Goal: Transaction & Acquisition: Purchase product/service

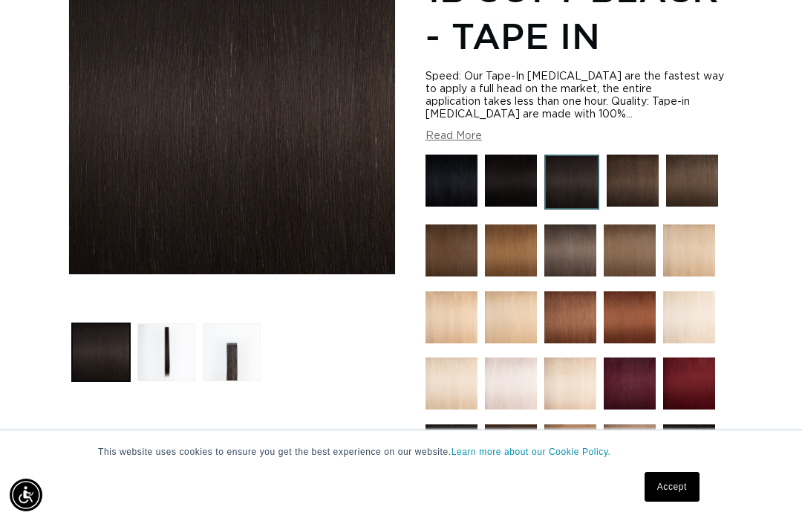
scroll to position [0, 697]
click at [455, 169] on img at bounding box center [452, 180] width 52 height 52
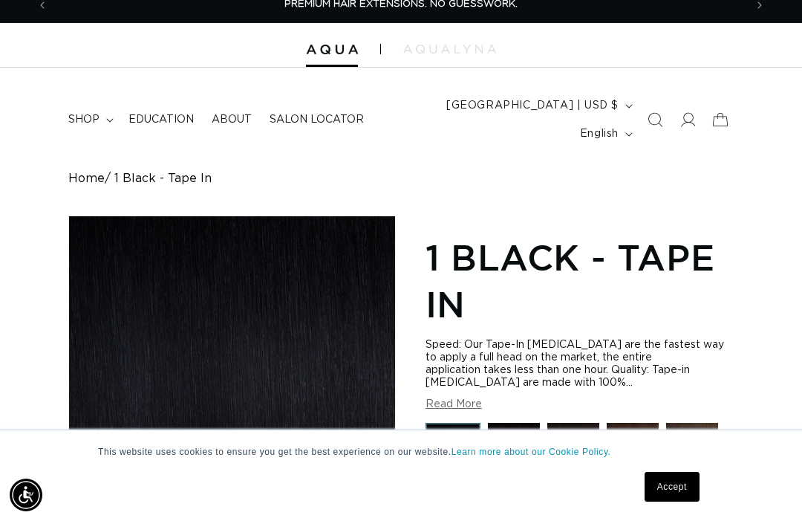
click at [511, 423] on img at bounding box center [514, 449] width 52 height 52
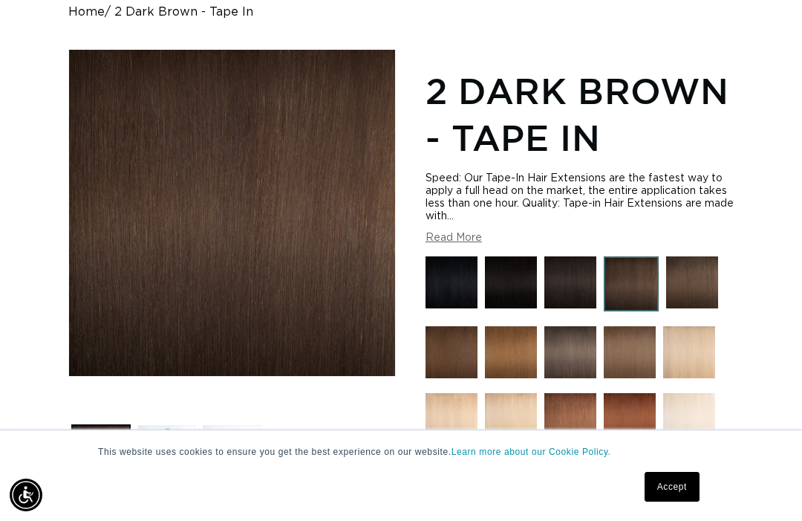
click at [693, 273] on img at bounding box center [692, 282] width 52 height 52
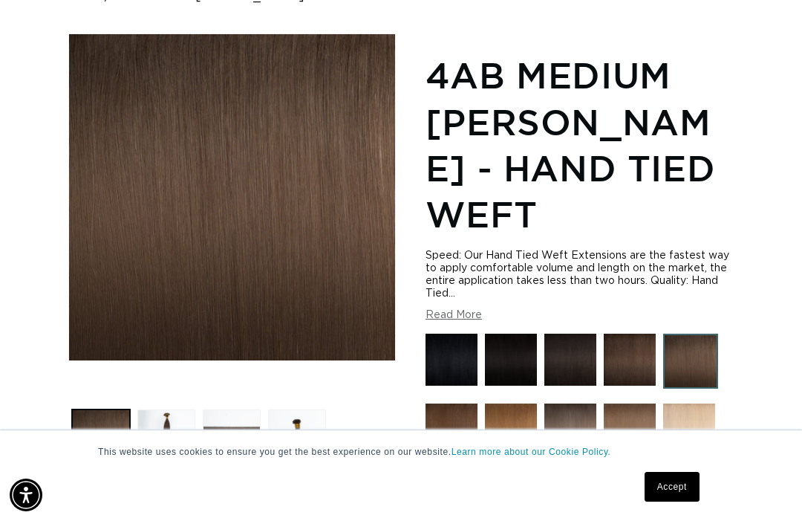
click at [456, 406] on img at bounding box center [452, 429] width 52 height 52
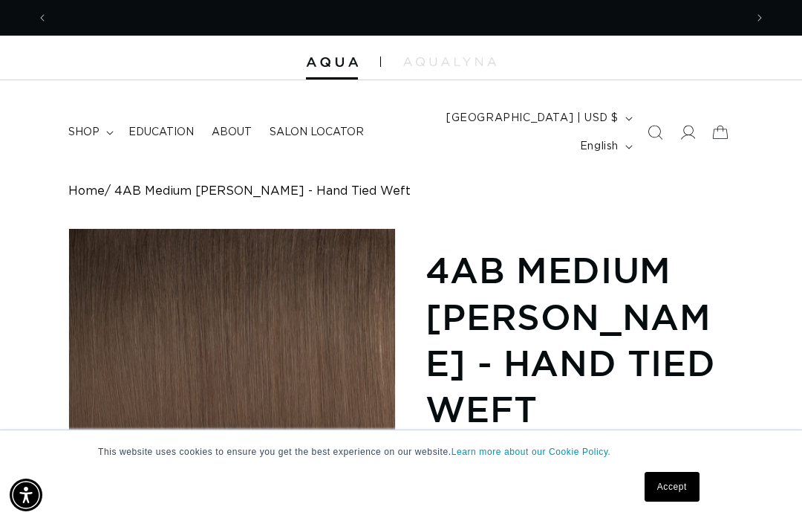
scroll to position [0, 1393]
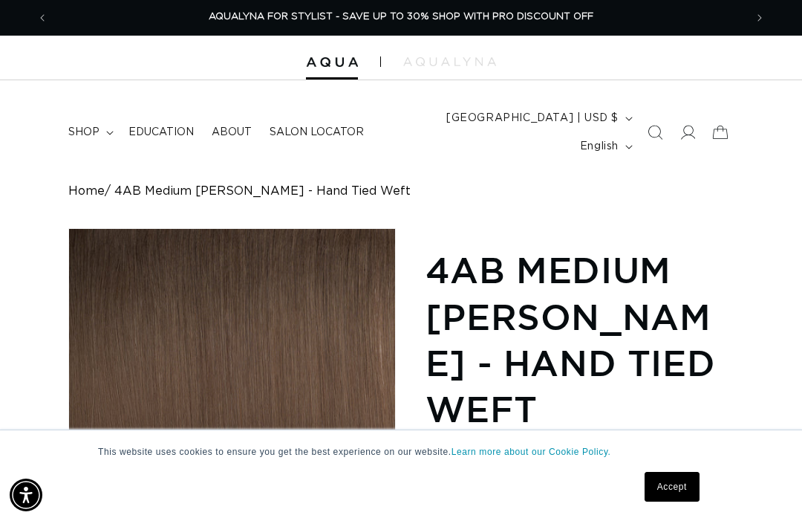
click at [89, 126] on span "shop" at bounding box center [83, 132] width 31 height 13
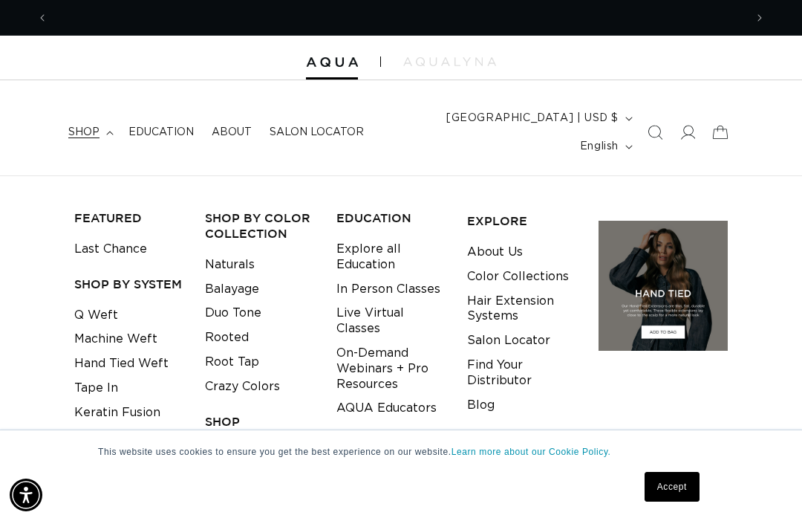
scroll to position [0, 697]
click at [101, 376] on link "Tape In" at bounding box center [96, 388] width 44 height 25
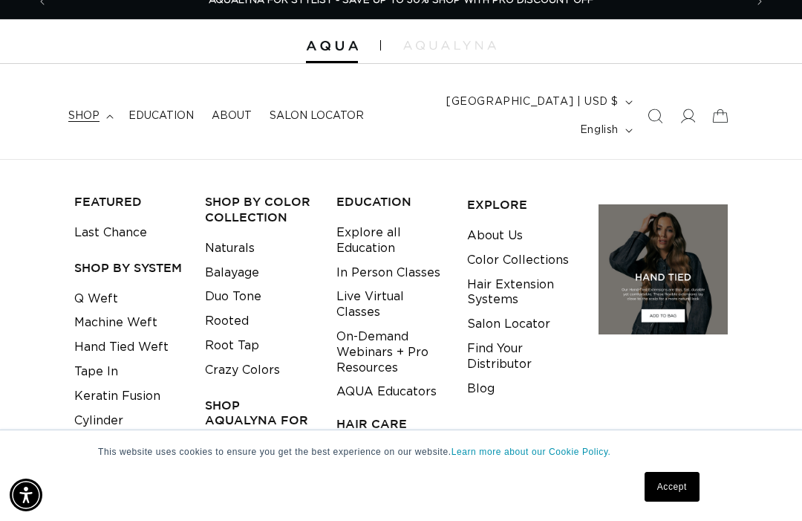
scroll to position [0, 0]
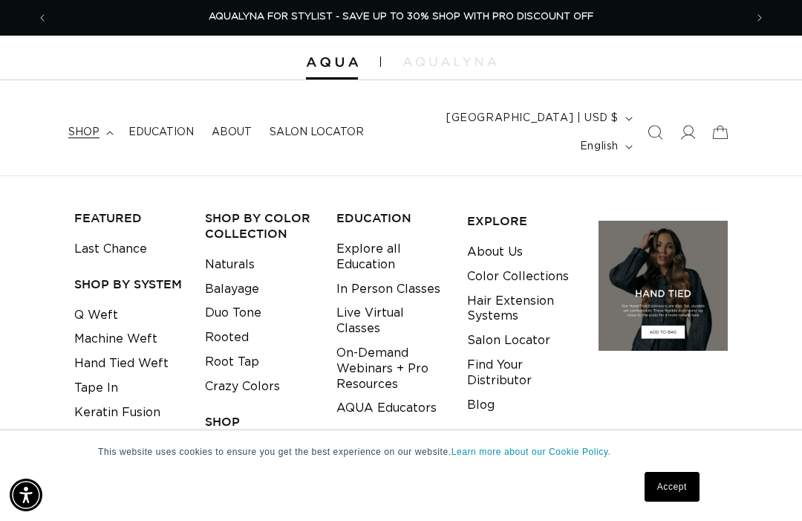
click at [652, 125] on icon "Search" at bounding box center [655, 132] width 15 height 15
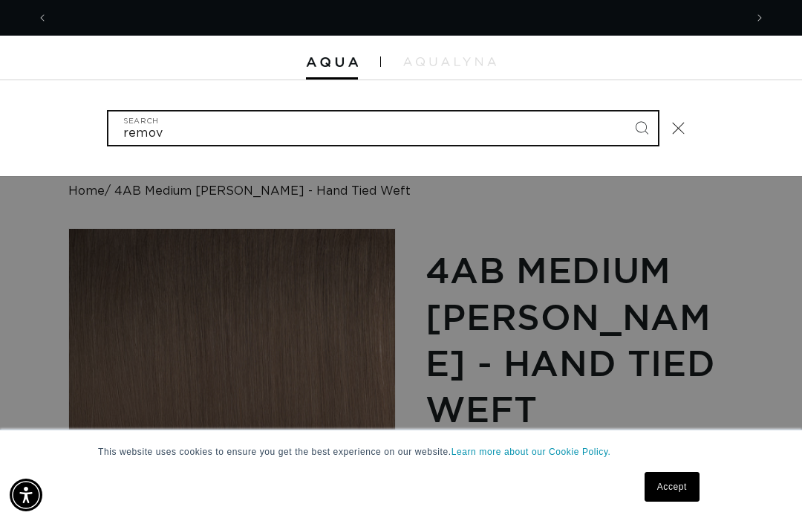
scroll to position [0, 697]
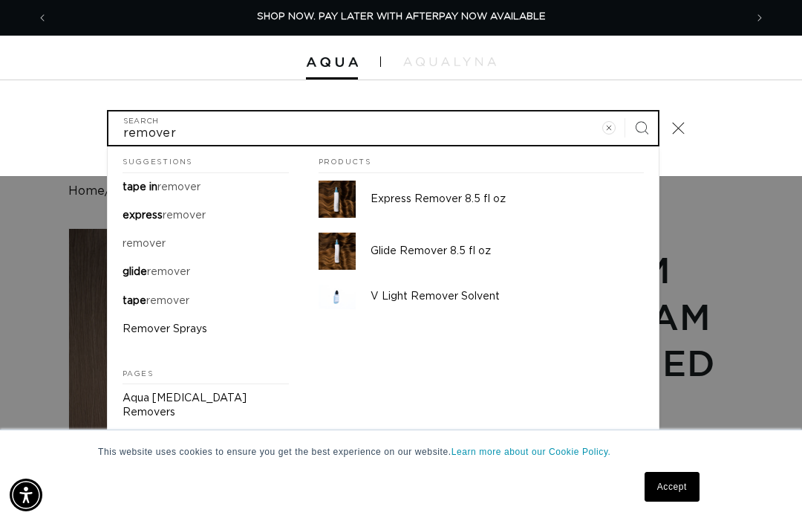
type input "remover"
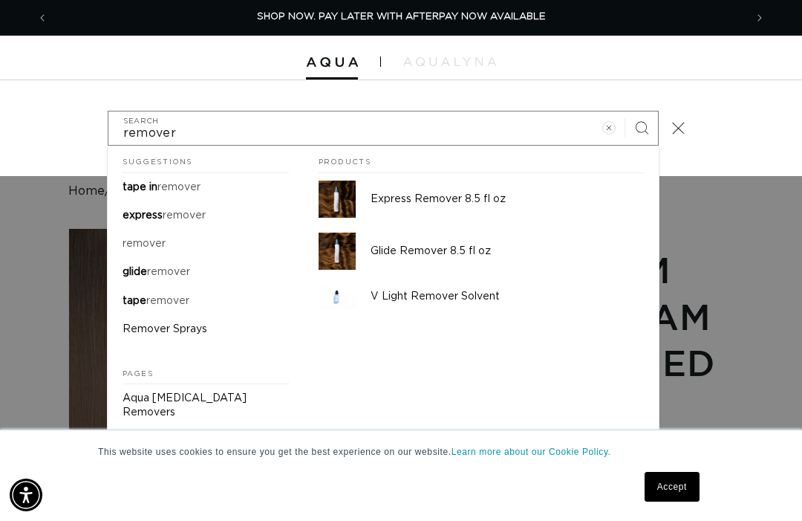
click at [183, 182] on mark "remover" at bounding box center [178, 187] width 43 height 10
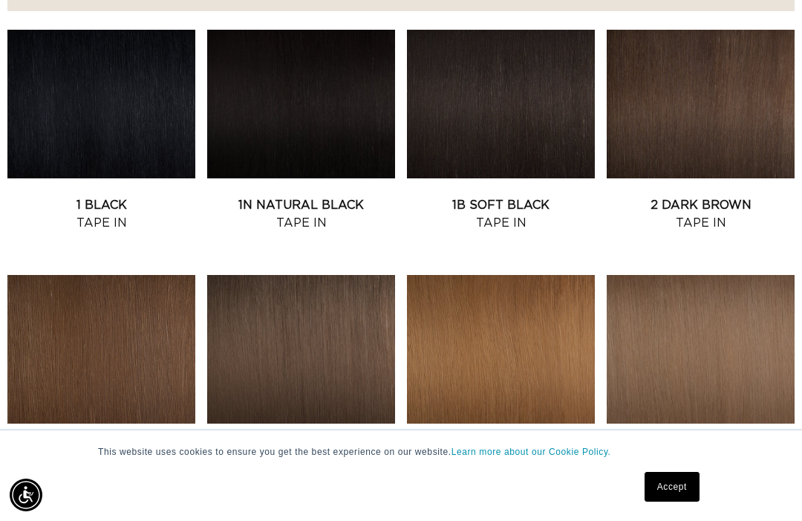
click at [759, 196] on link "2 Dark Brown Tape In" at bounding box center [701, 214] width 188 height 36
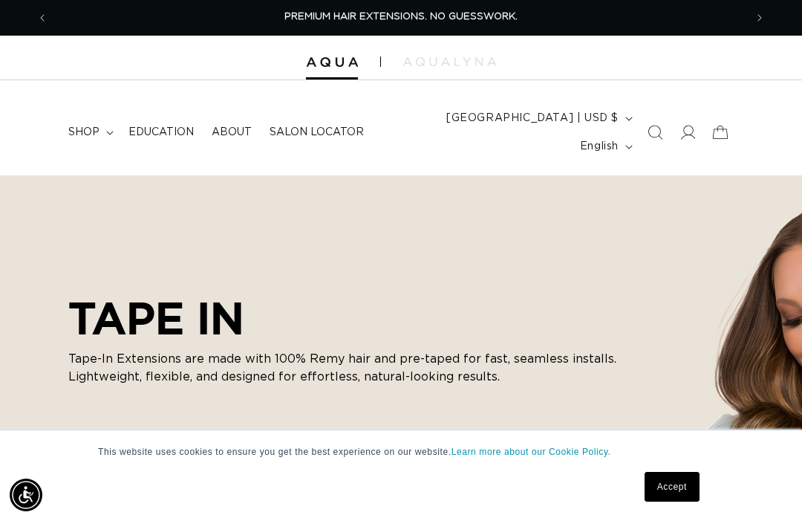
click at [103, 120] on summary "shop" at bounding box center [89, 132] width 60 height 31
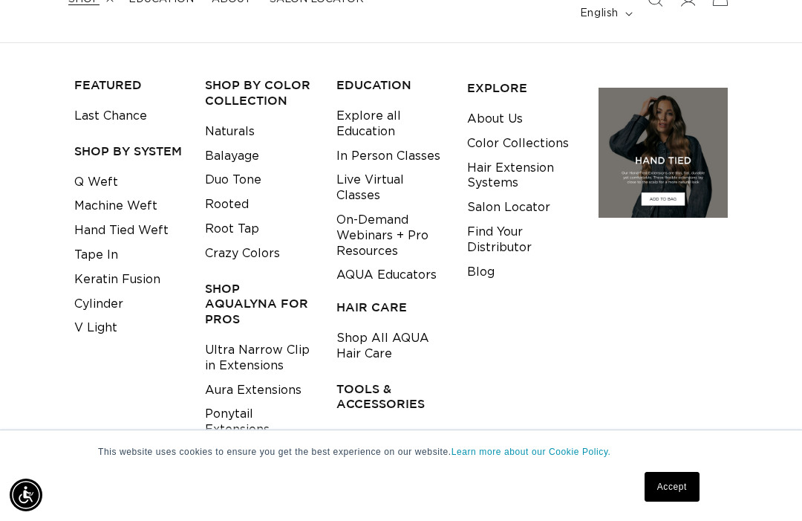
scroll to position [0, 697]
click at [97, 243] on link "Tape In" at bounding box center [96, 255] width 44 height 25
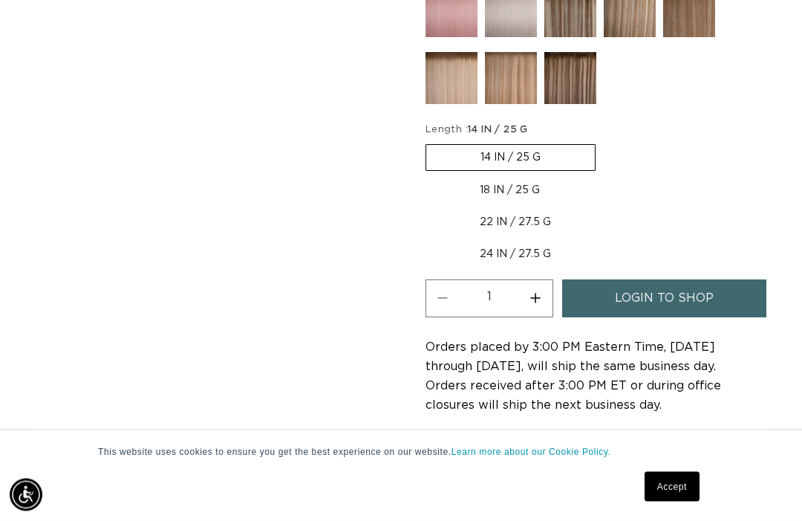
scroll to position [986, 0]
click at [516, 144] on label "14 IN / 25 G Variant sold out or unavailable" at bounding box center [511, 157] width 170 height 27
click at [430, 141] on input "14 IN / 25 G Variant sold out or unavailable" at bounding box center [429, 141] width 1 height 1
click at [542, 287] on button "Increase quantity for 2 Dark Brown - Tape In" at bounding box center [535, 298] width 33 height 38
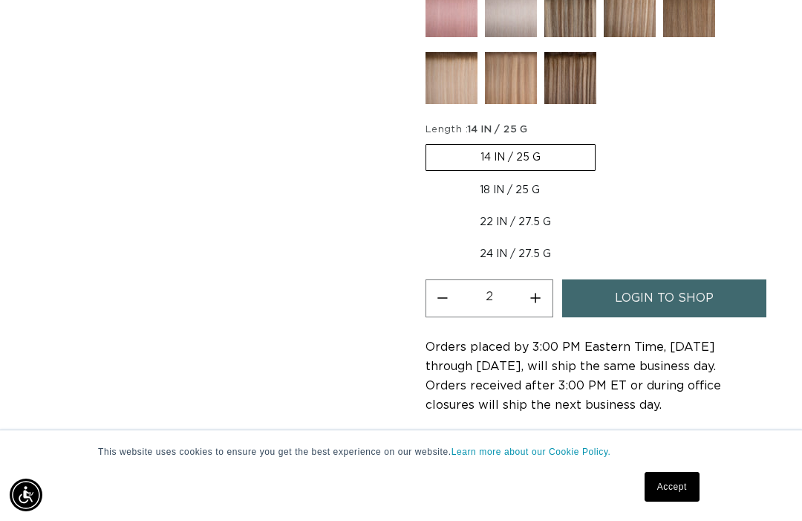
click at [541, 284] on button "Increase quantity for 2 Dark Brown - Tape In" at bounding box center [535, 298] width 33 height 38
click at [436, 286] on button "Decrease quantity for 2 Dark Brown - Tape In" at bounding box center [442, 298] width 33 height 38
type input "2"
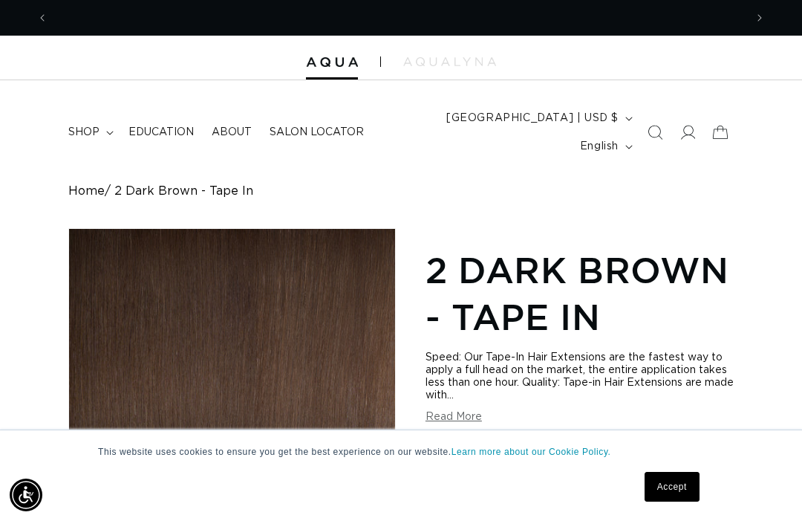
scroll to position [0, 1393]
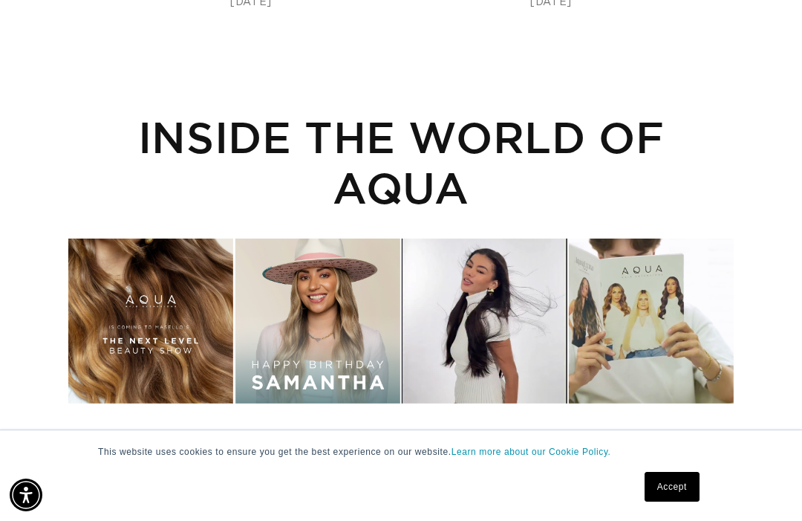
scroll to position [2521, 0]
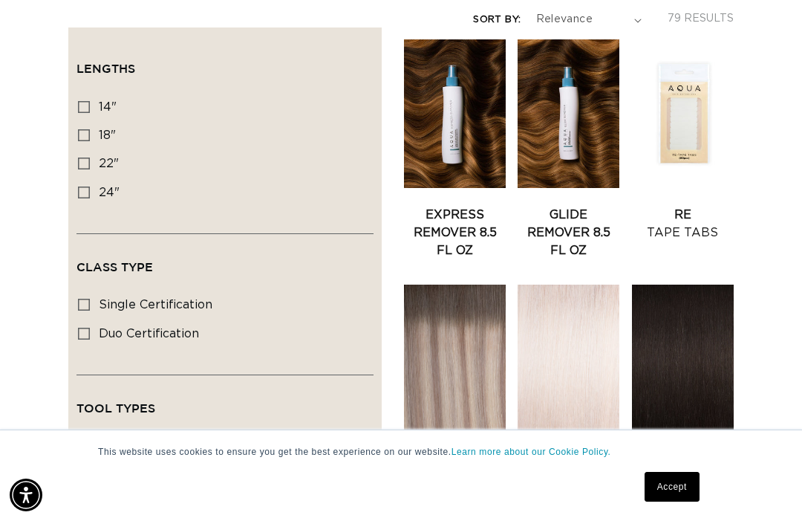
scroll to position [0, 697]
click at [457, 206] on link "Express Remover 8.5 fl oz" at bounding box center [455, 232] width 102 height 53
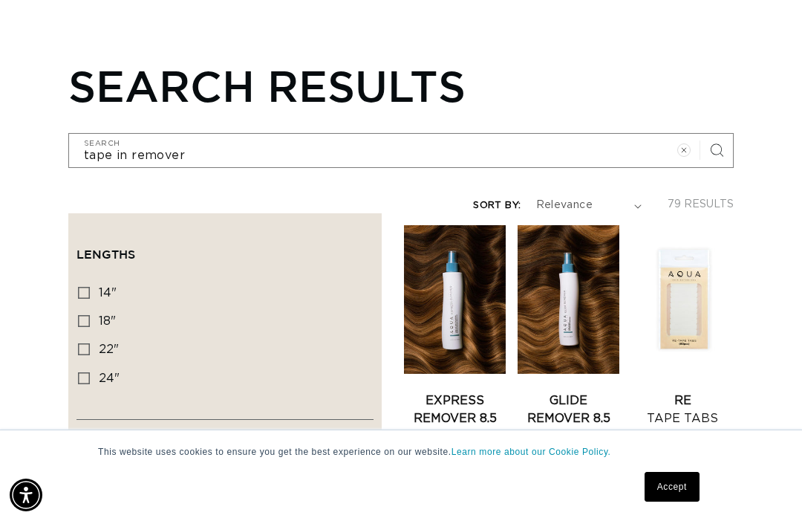
scroll to position [386, 0]
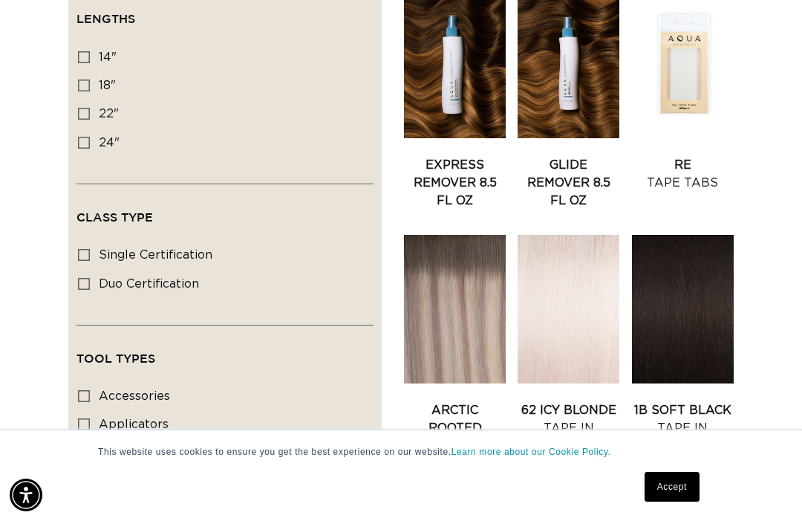
click at [570, 156] on link "Glide Remover 8.5 fl oz" at bounding box center [569, 182] width 102 height 53
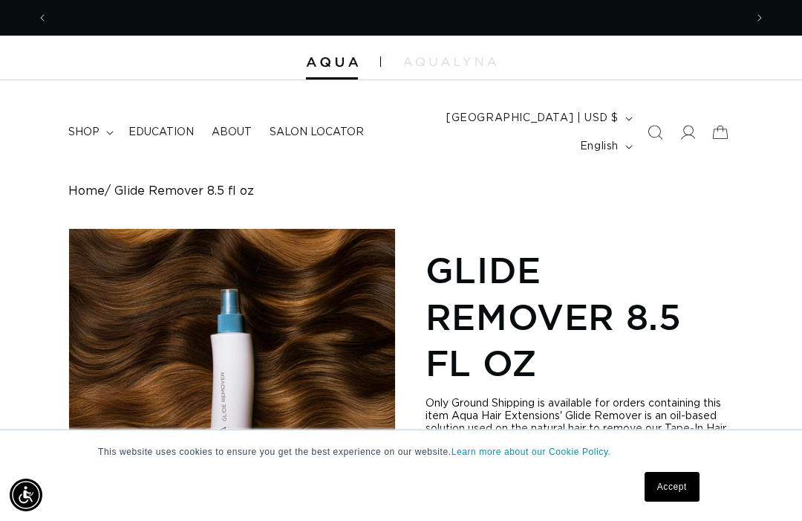
scroll to position [0, 697]
click at [94, 126] on span "shop" at bounding box center [83, 132] width 31 height 13
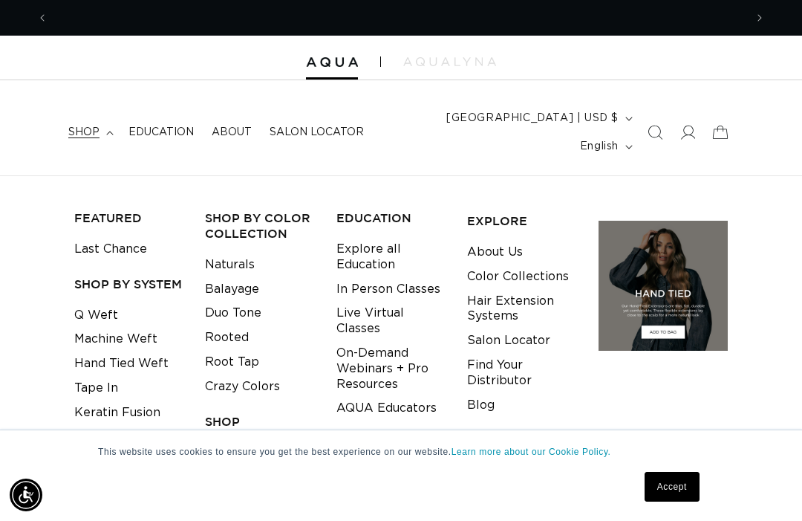
scroll to position [0, 0]
click at [87, 126] on span "shop" at bounding box center [83, 132] width 31 height 13
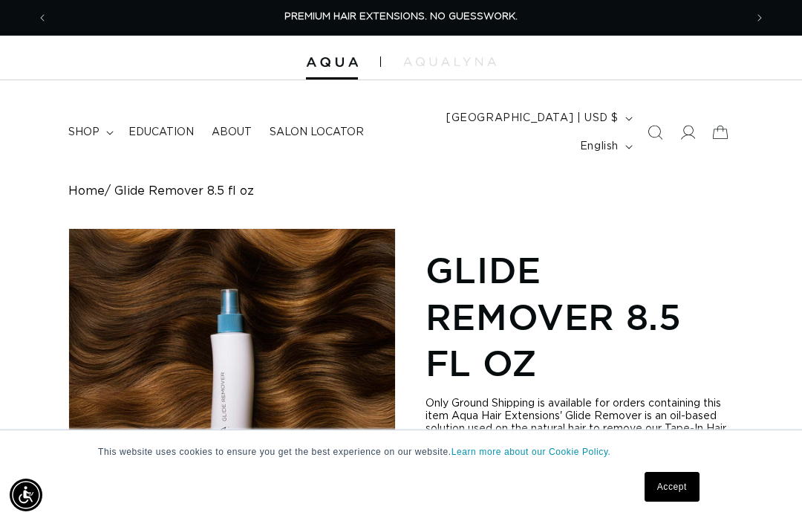
click at [678, 122] on span at bounding box center [687, 132] width 33 height 33
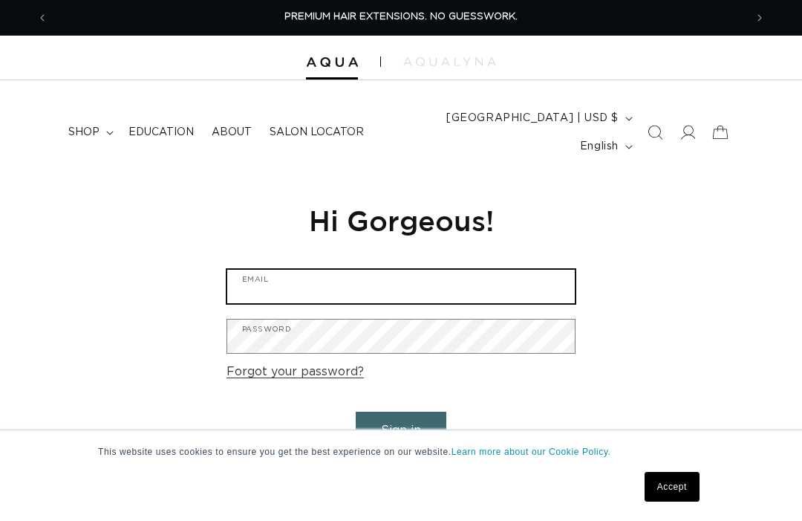
click at [280, 270] on input "Email" at bounding box center [401, 286] width 348 height 33
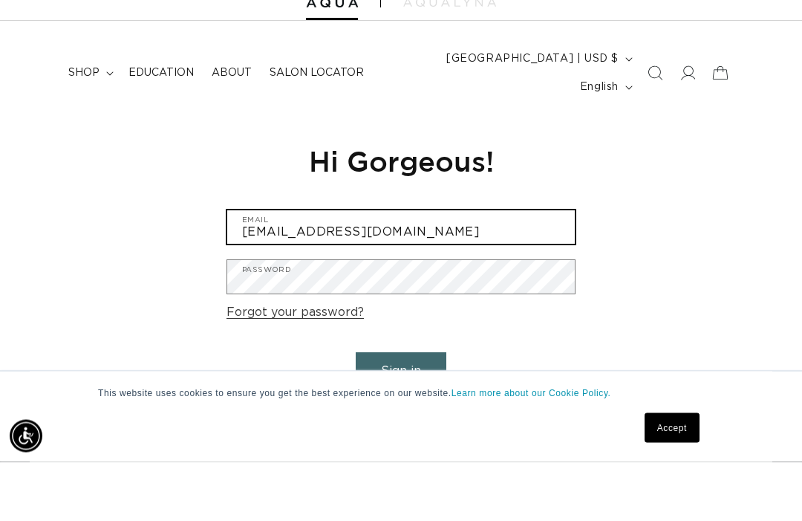
scroll to position [0, 697]
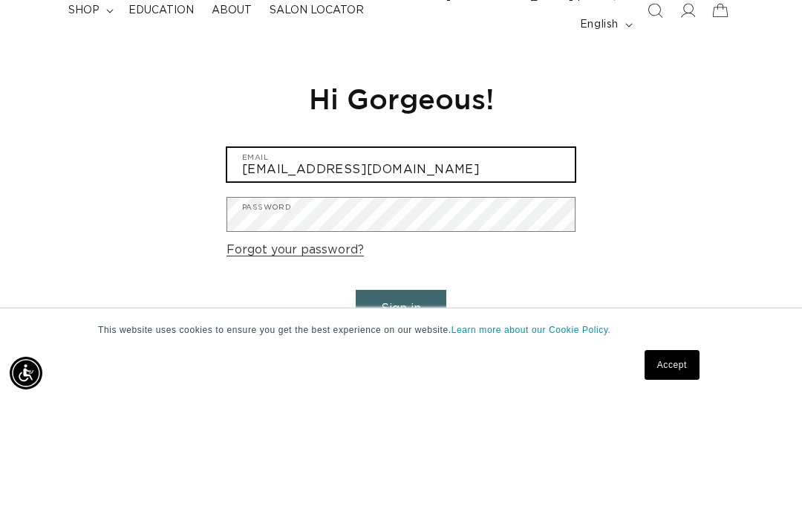
type input "studioonpark@sbcglobal.net"
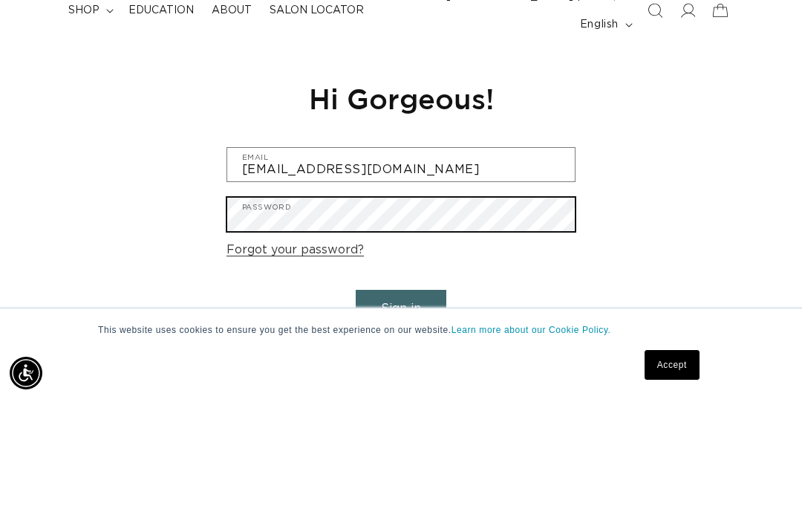
scroll to position [0, 1393]
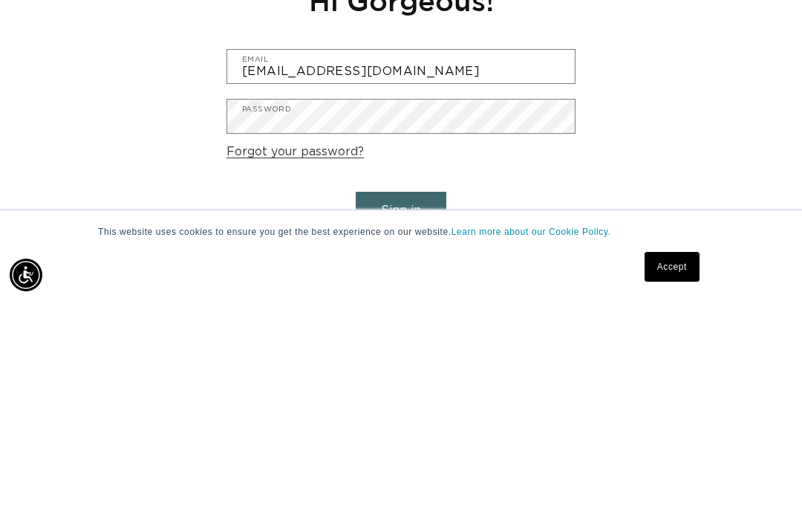
click at [417, 411] on button "Sign in" at bounding box center [401, 430] width 91 height 38
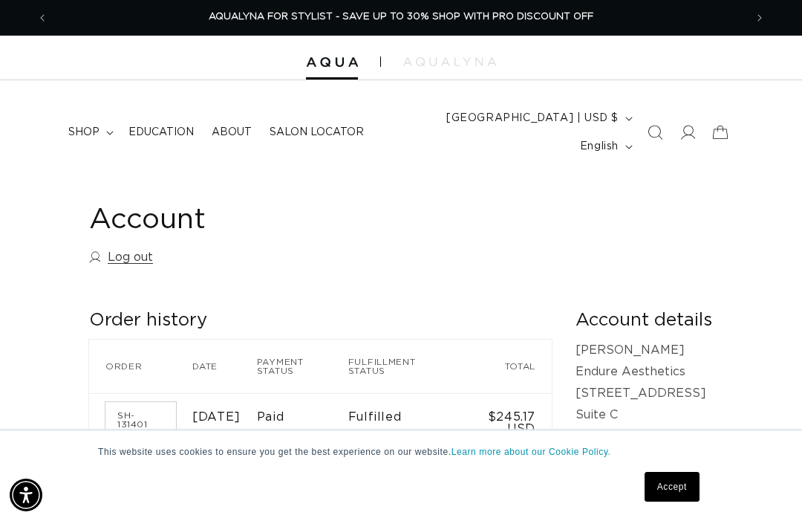
click at [85, 126] on span "shop" at bounding box center [83, 132] width 31 height 13
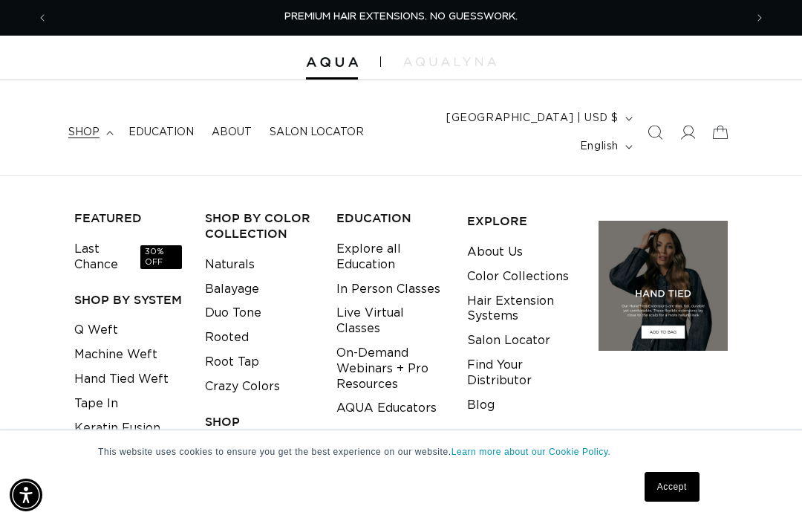
click at [104, 391] on link "Tape In" at bounding box center [96, 403] width 44 height 25
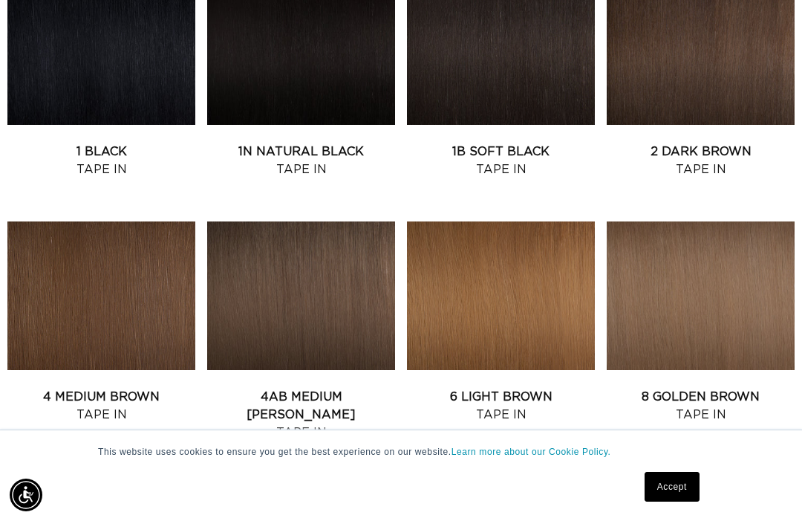
click at [741, 143] on link "2 Dark Brown Tape In" at bounding box center [701, 161] width 188 height 36
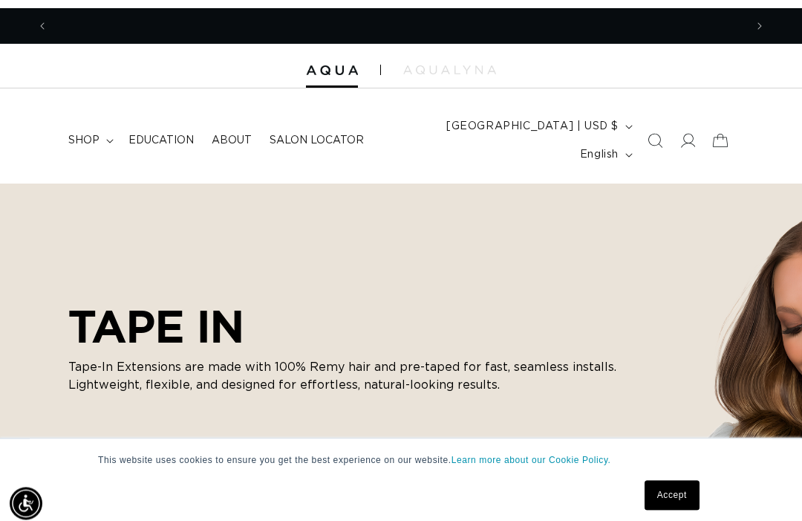
scroll to position [0, 697]
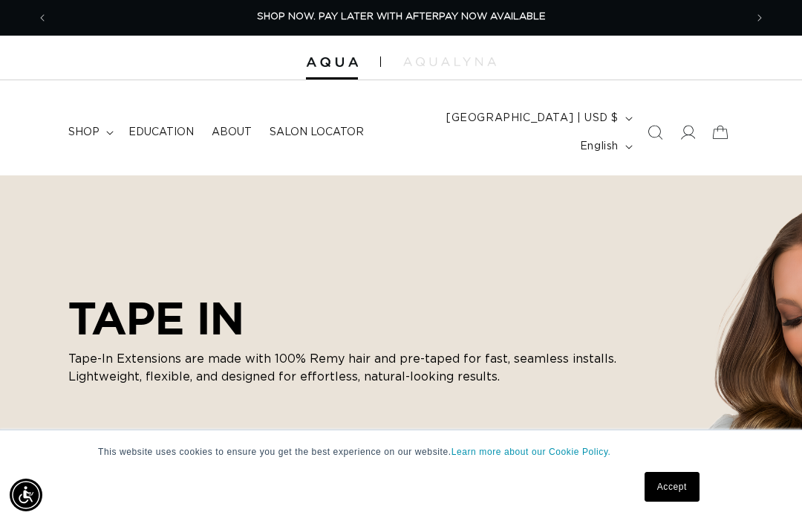
click at [650, 125] on icon "Search" at bounding box center [655, 132] width 15 height 15
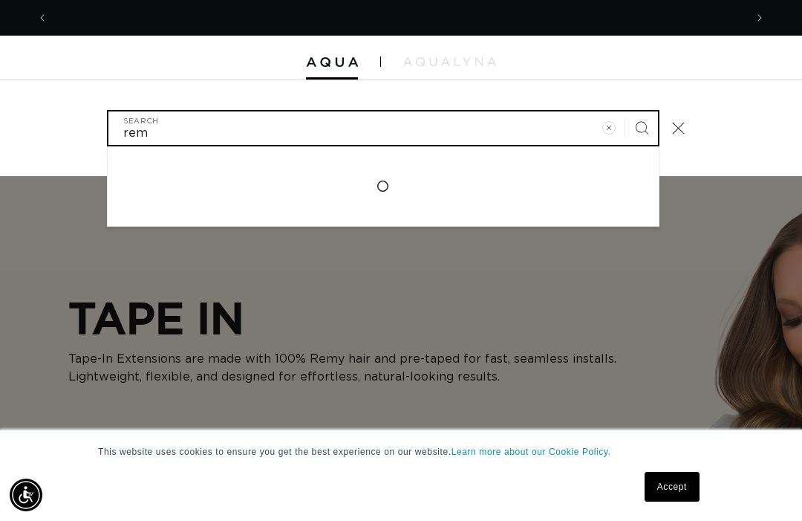
scroll to position [0, 1393]
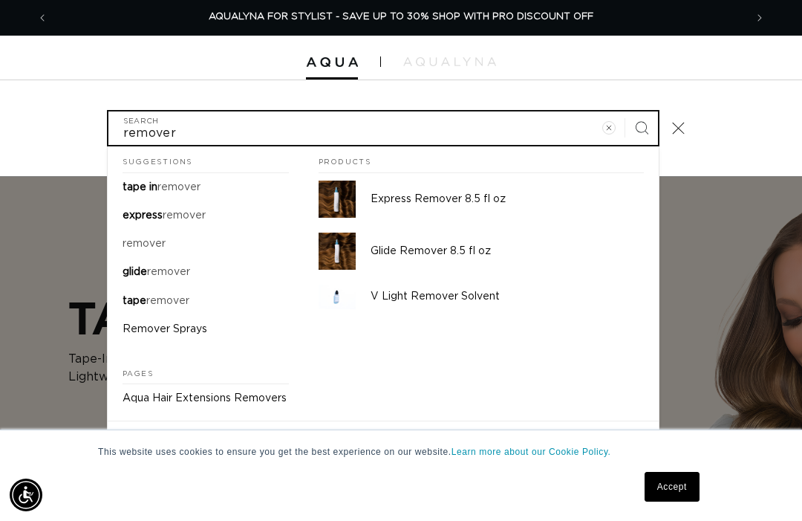
type input "remover"
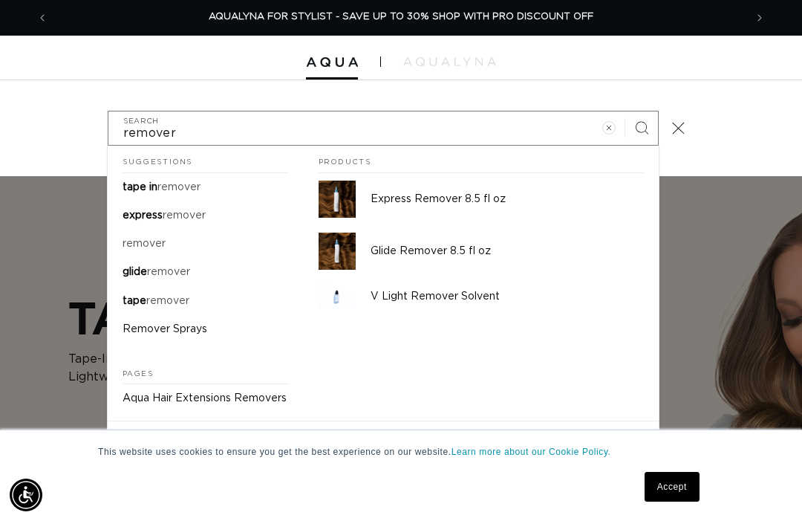
click at [178, 182] on mark "remover" at bounding box center [178, 187] width 43 height 10
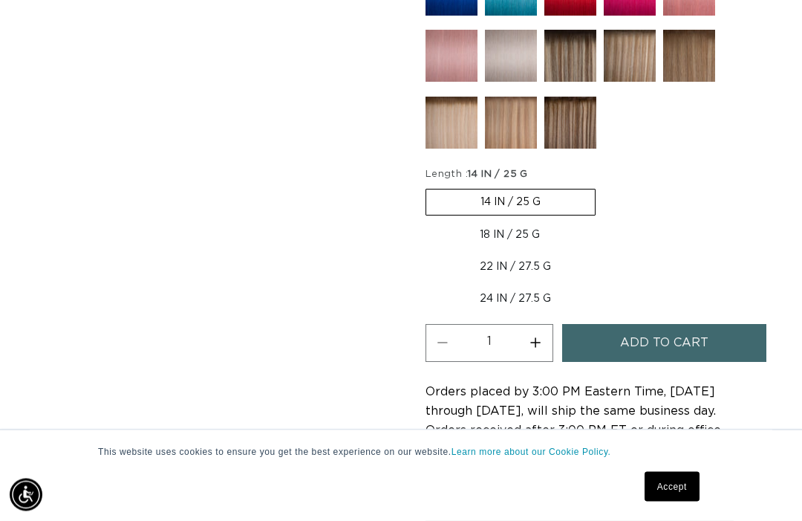
scroll to position [0, 697]
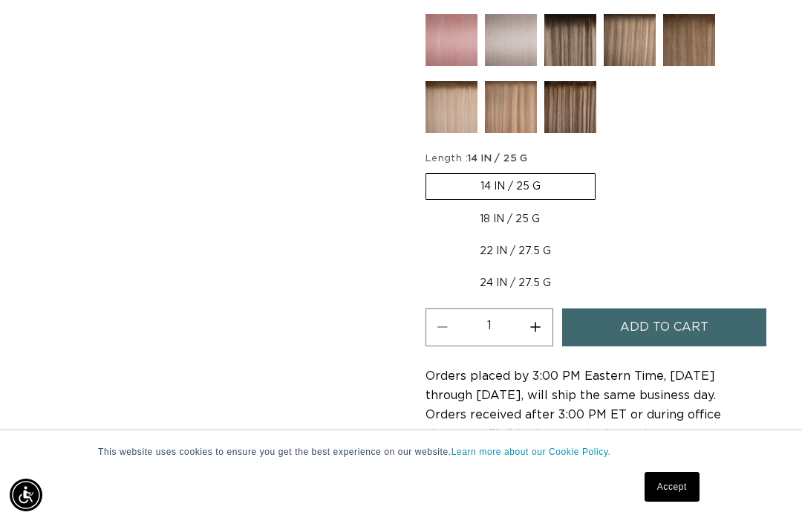
click at [539, 311] on button "Increase quantity for 2 Dark Brown - Tape In" at bounding box center [535, 327] width 33 height 38
type input "2"
click at [688, 308] on span "Add to cart" at bounding box center [664, 327] width 88 height 38
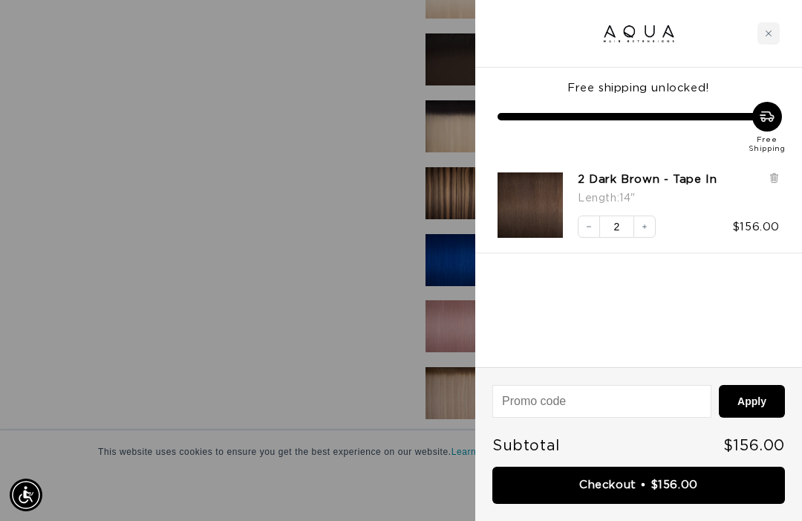
scroll to position [0, 0]
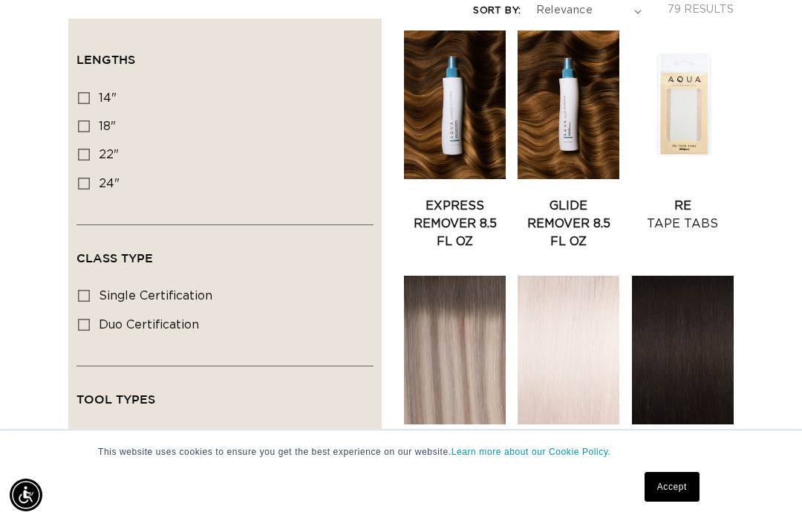
scroll to position [0, 697]
click at [461, 198] on link "Express Remover 8.5 fl oz" at bounding box center [455, 223] width 102 height 53
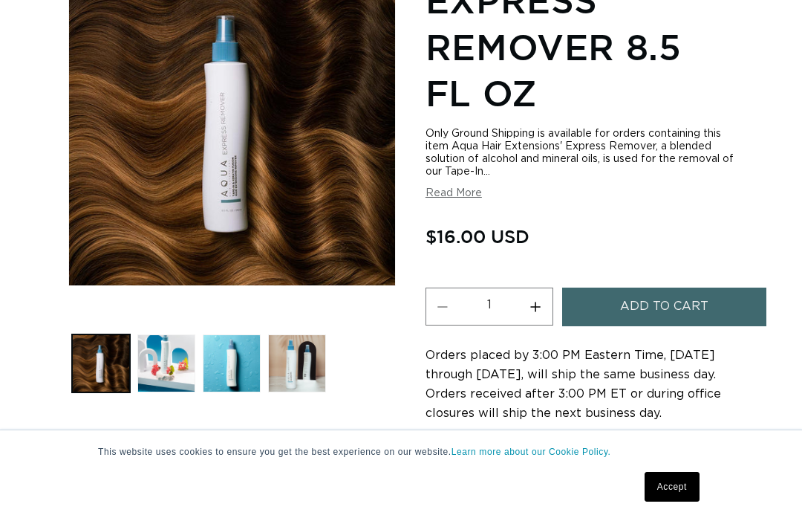
scroll to position [268, 0]
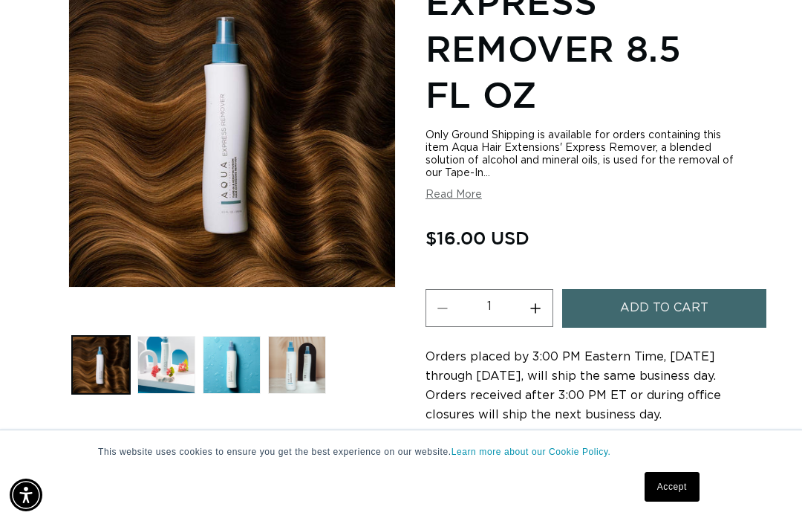
click at [668, 289] on span "Add to cart" at bounding box center [664, 308] width 88 height 38
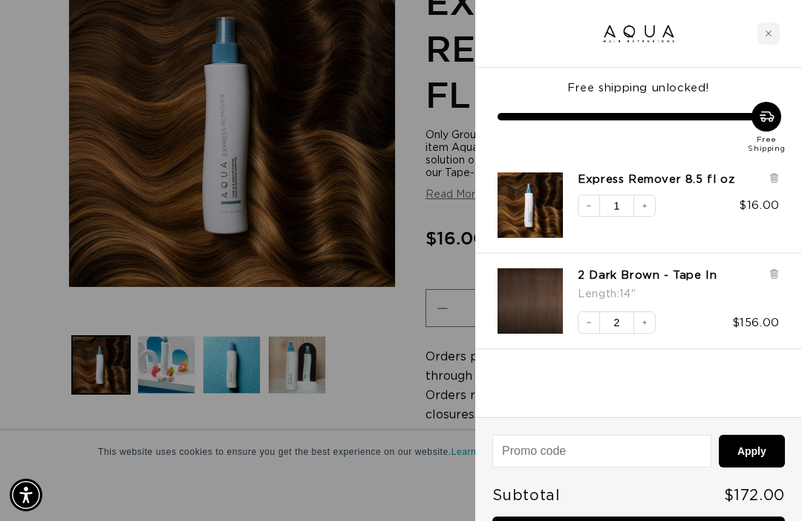
scroll to position [0, 697]
